Goal: Information Seeking & Learning: Learn about a topic

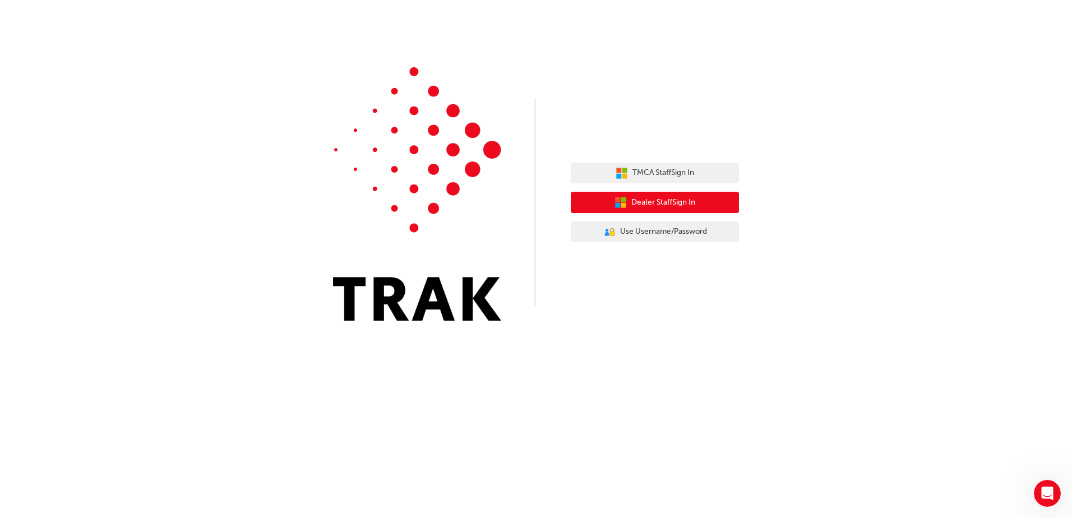
click at [633, 204] on span "Dealer Staff Sign In" at bounding box center [663, 202] width 64 height 13
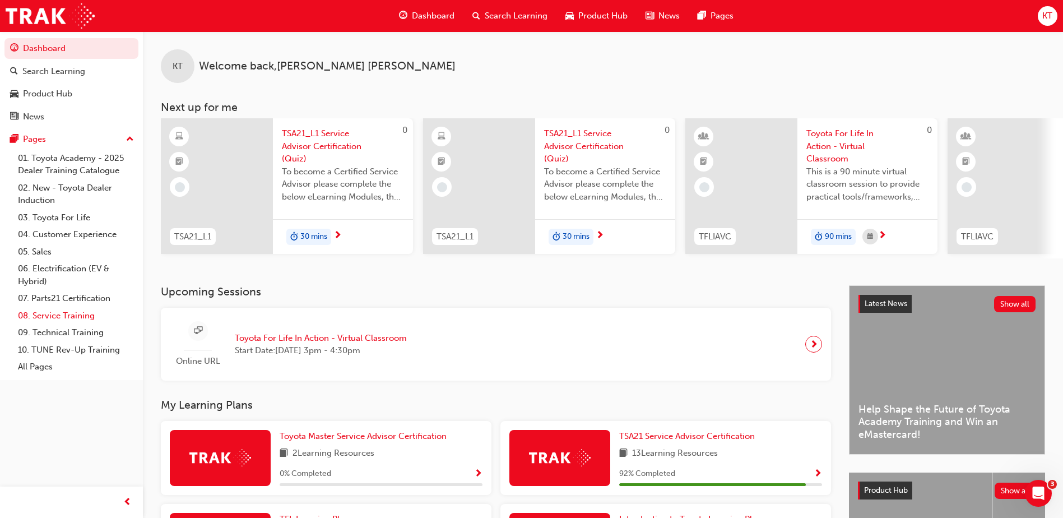
click at [72, 317] on link "08. Service Training" at bounding box center [75, 315] width 125 height 17
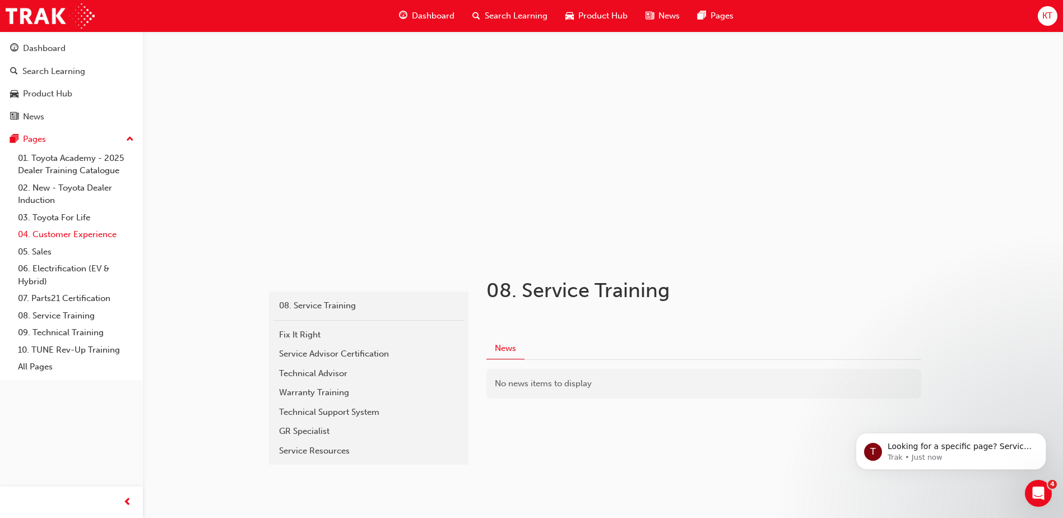
click at [59, 230] on link "04. Customer Experience" at bounding box center [75, 234] width 125 height 17
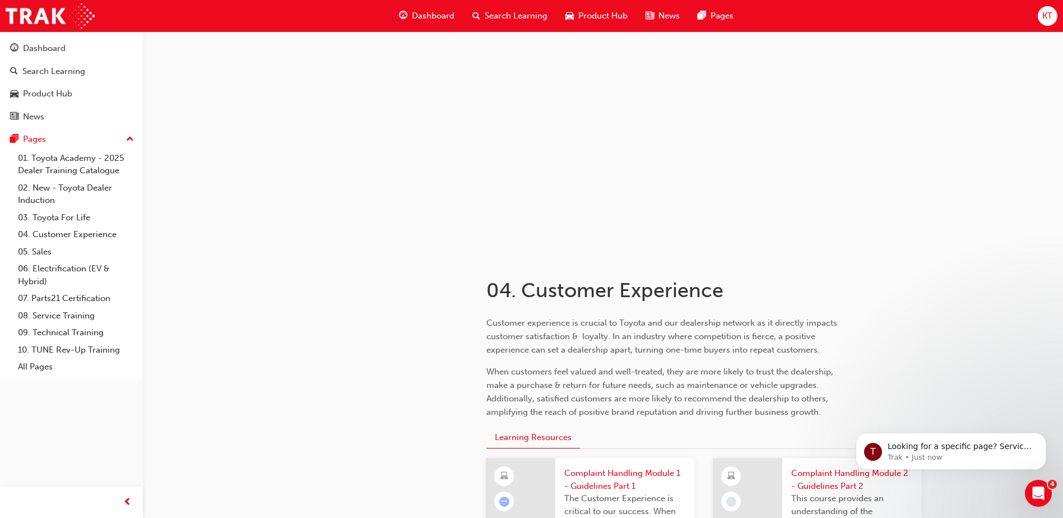
click at [495, 16] on span "Search Learning" at bounding box center [516, 16] width 63 height 13
